Goal: Task Accomplishment & Management: Manage account settings

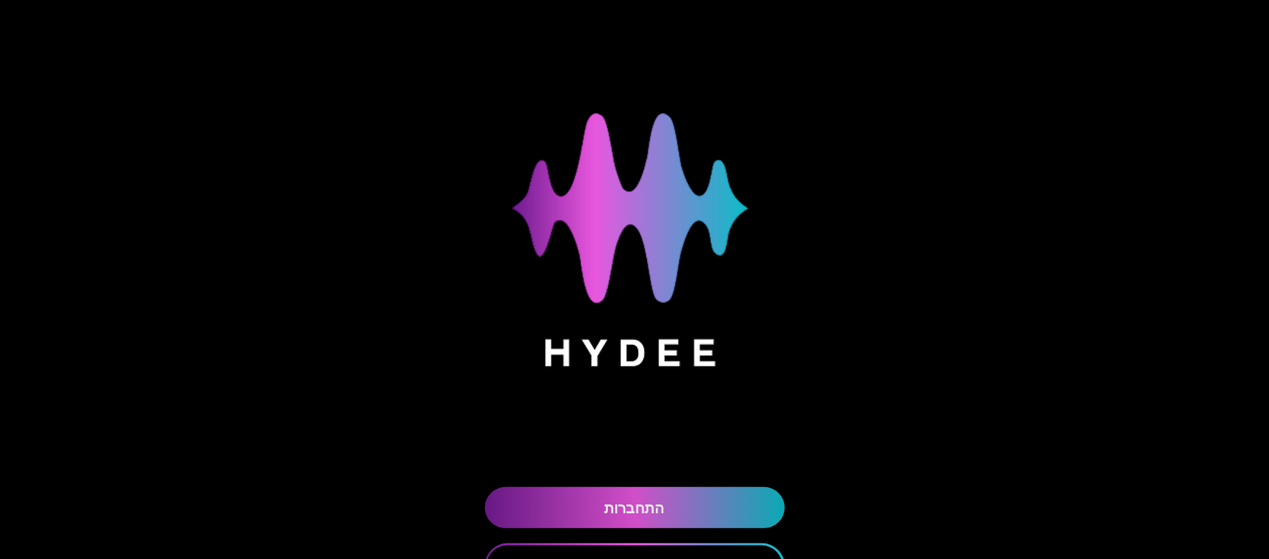
click at [640, 513] on link "התחברות" at bounding box center [635, 507] width 300 height 41
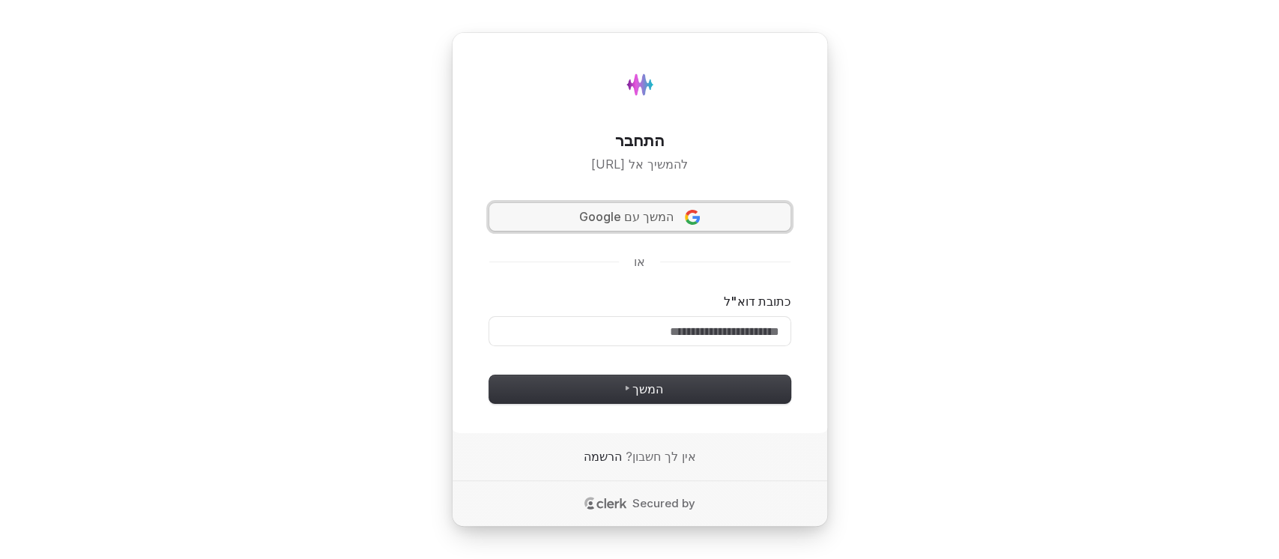
click at [636, 208] on span "המשך עם Google" at bounding box center [626, 216] width 94 height 17
